Goal: Find specific page/section: Find specific page/section

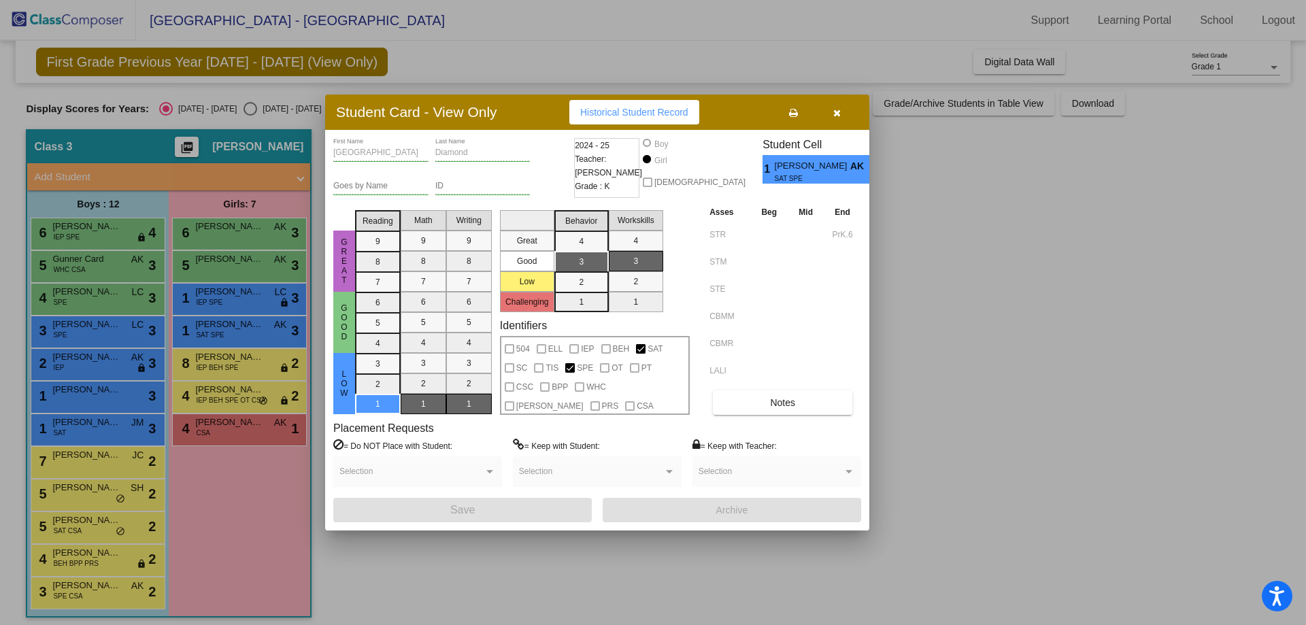
click at [833, 110] on icon "button" at bounding box center [836, 113] width 7 height 10
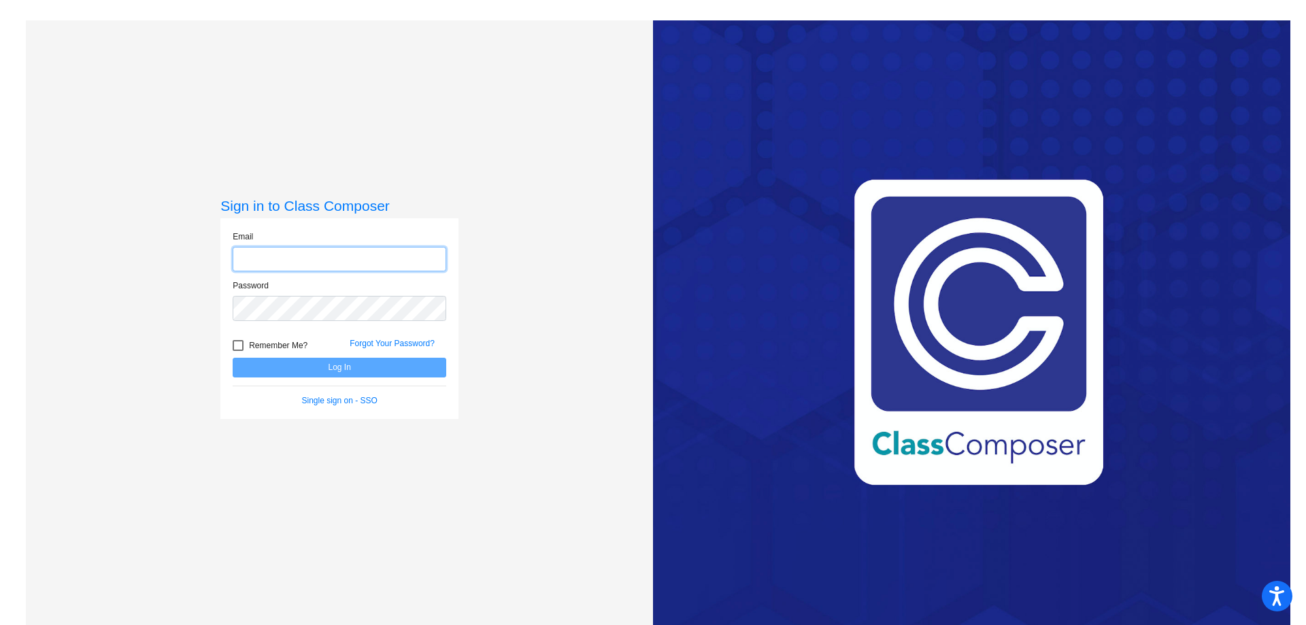
type input "apietrangelo@k12.wv.us"
click at [291, 367] on button "Log In" at bounding box center [340, 368] width 214 height 20
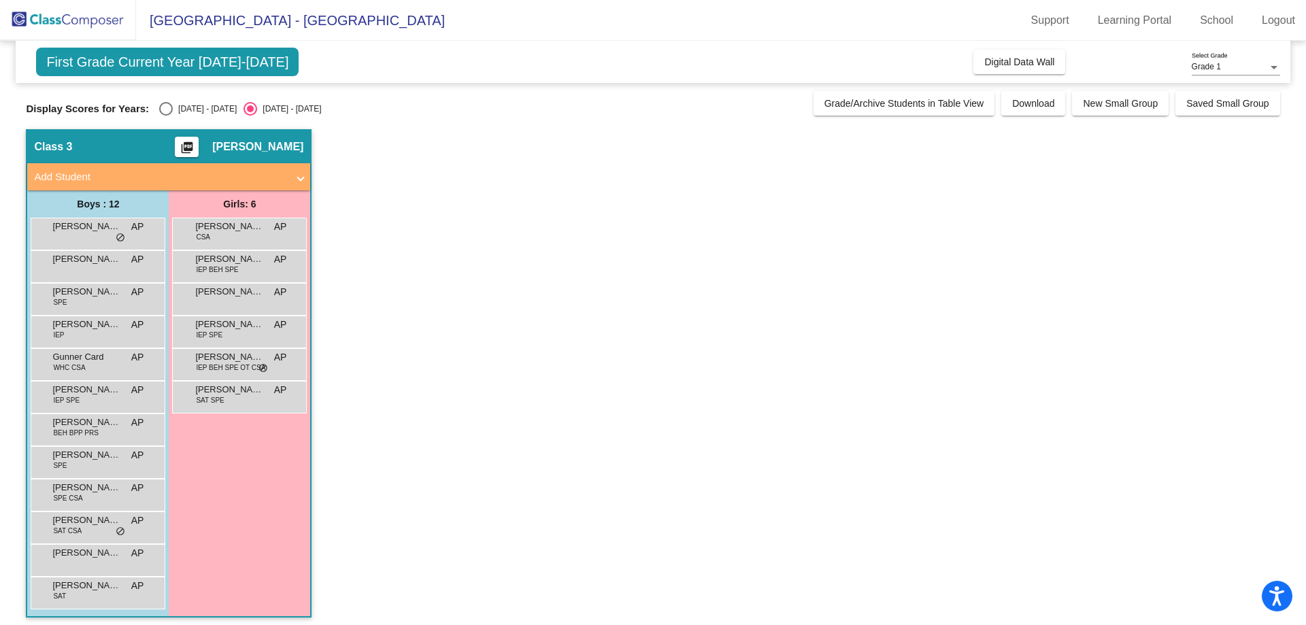
click at [195, 50] on span "First Grade Current Year 2025-2026" at bounding box center [167, 62] width 263 height 29
click at [167, 110] on div "Select an option" at bounding box center [166, 109] width 14 height 14
click at [166, 116] on input "[DATE] - [DATE]" at bounding box center [165, 116] width 1 height 1
radio input "true"
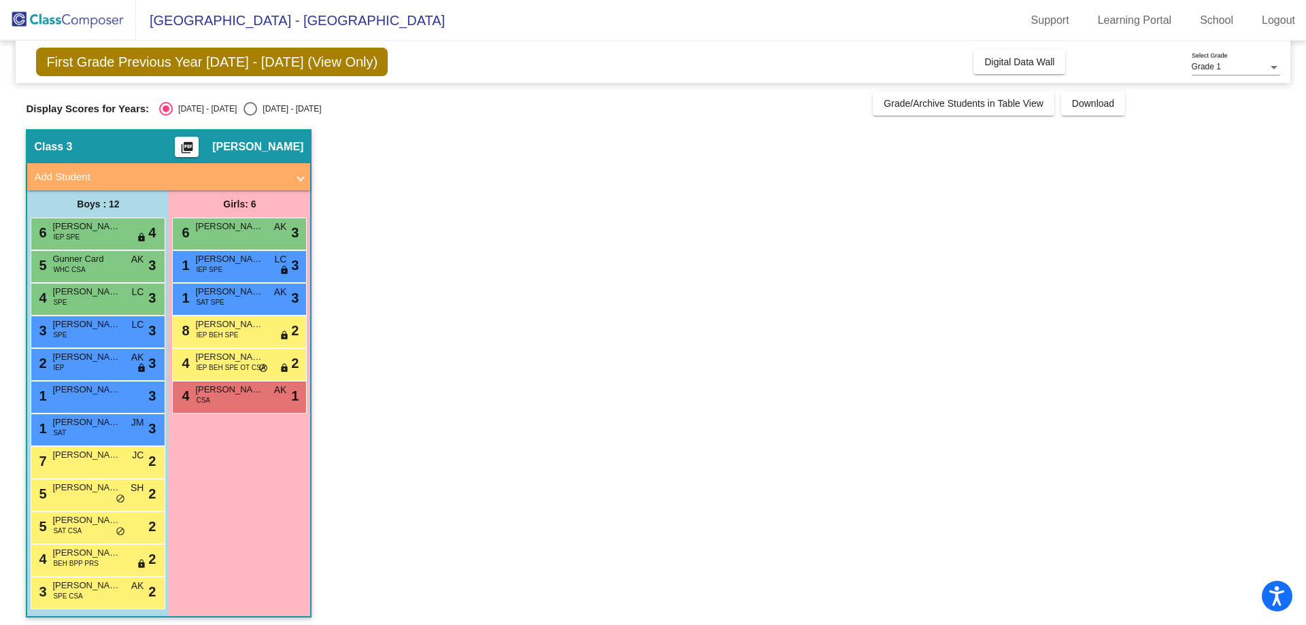
drag, startPoint x: 178, startPoint y: 63, endPoint x: 82, endPoint y: 64, distance: 95.9
click at [174, 64] on span "First Grade Previous Year [DATE] - [DATE] (View Only)" at bounding box center [212, 62] width 352 height 29
click at [75, 23] on img at bounding box center [68, 20] width 136 height 40
click at [107, 25] on img at bounding box center [68, 20] width 136 height 40
click at [994, 64] on span "Digital Data Wall" at bounding box center [1019, 61] width 70 height 11
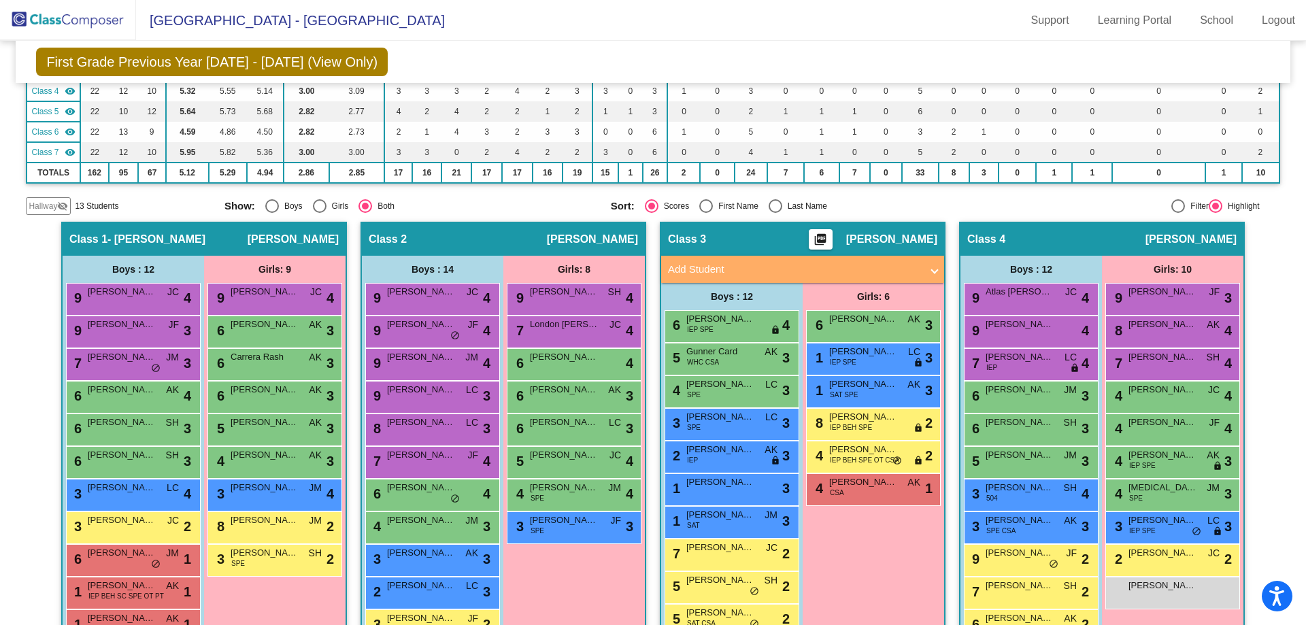
scroll to position [150, 0]
